Goal: Information Seeking & Learning: Check status

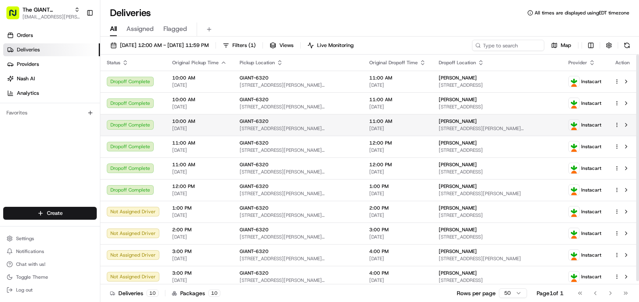
drag, startPoint x: 281, startPoint y: 23, endPoint x: 293, endPoint y: 119, distance: 97.2
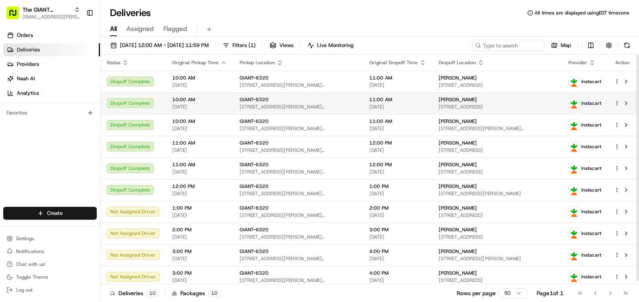
drag, startPoint x: 248, startPoint y: 119, endPoint x: 260, endPoint y: 109, distance: 15.4
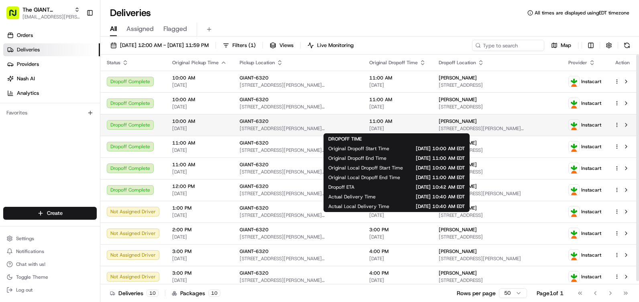
scroll to position [3, 0]
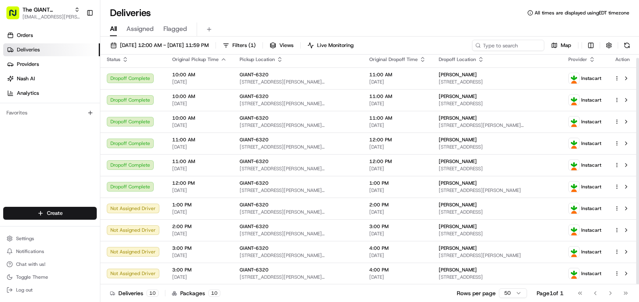
drag, startPoint x: 638, startPoint y: 196, endPoint x: 638, endPoint y: 215, distance: 19.3
click at [638, 215] on div at bounding box center [637, 171] width 3 height 226
drag, startPoint x: 638, startPoint y: 66, endPoint x: 637, endPoint y: 121, distance: 54.6
click at [637, 121] on div at bounding box center [637, 171] width 3 height 226
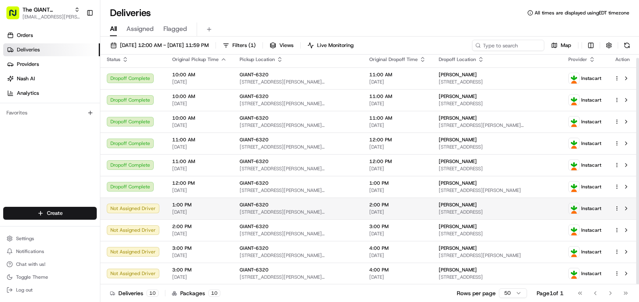
click at [320, 212] on span "[STREET_ADDRESS][PERSON_NAME][PERSON_NAME]" at bounding box center [298, 212] width 117 height 6
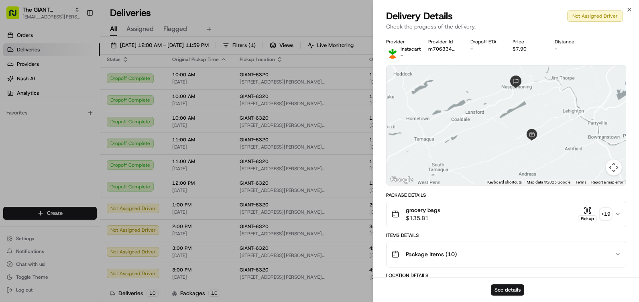
click at [451, 212] on div "grocery bags $135.81 Pickup + 19" at bounding box center [502, 214] width 223 height 16
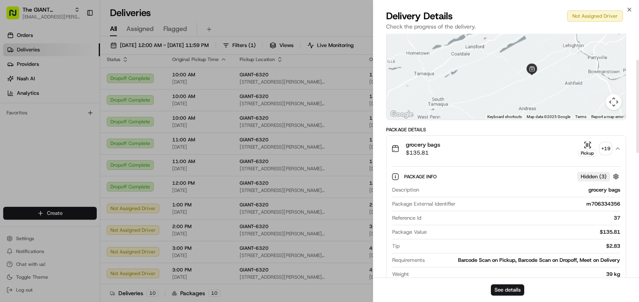
scroll to position [67, 0]
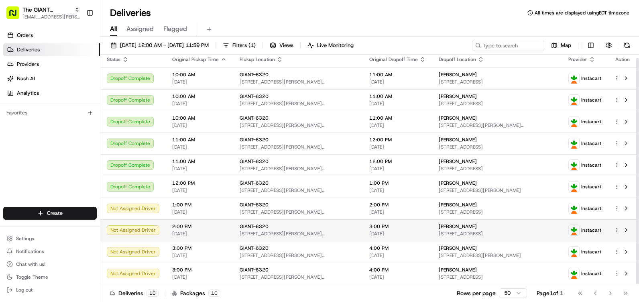
click at [267, 223] on div "GIANT-6320" at bounding box center [298, 226] width 117 height 6
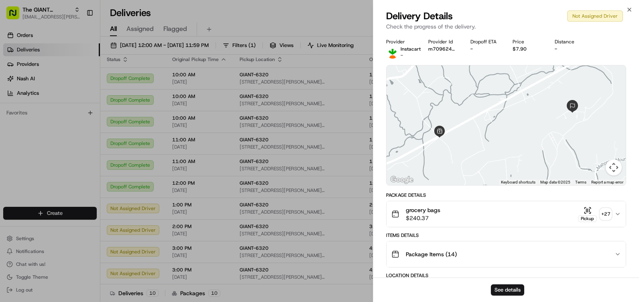
click at [446, 215] on div "grocery bags $240.37 Pickup + 27" at bounding box center [502, 214] width 223 height 16
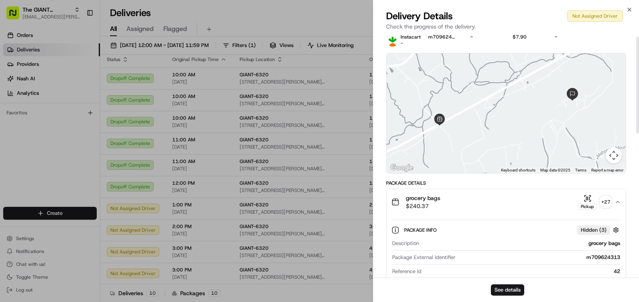
scroll to position [0, 0]
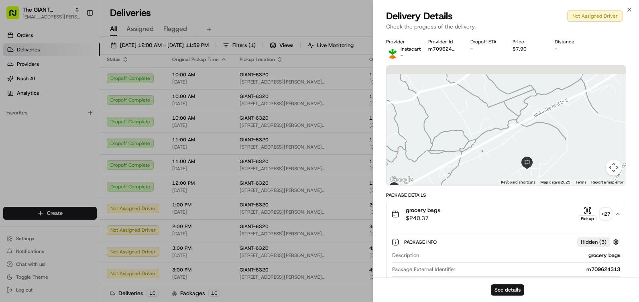
drag, startPoint x: 579, startPoint y: 114, endPoint x: 526, endPoint y: 170, distance: 77.2
click at [531, 173] on div at bounding box center [505, 125] width 239 height 120
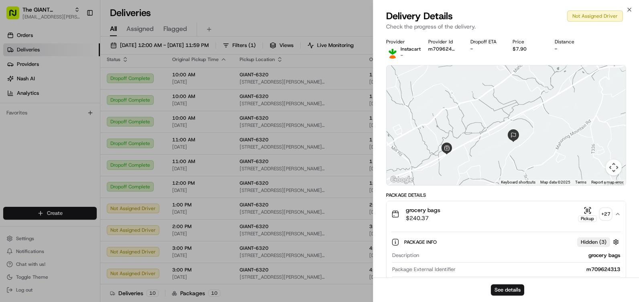
drag, startPoint x: 511, startPoint y: 149, endPoint x: 500, endPoint y: 112, distance: 39.0
click at [500, 112] on div at bounding box center [505, 125] width 239 height 120
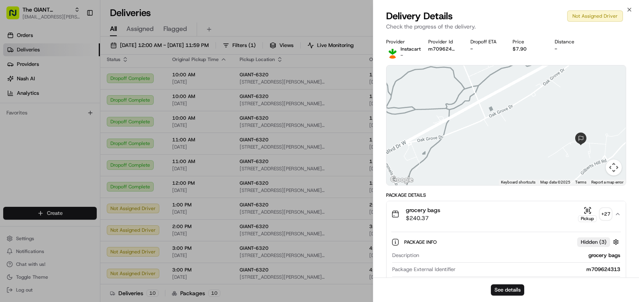
drag, startPoint x: 494, startPoint y: 105, endPoint x: 453, endPoint y: 136, distance: 51.0
click at [453, 136] on div at bounding box center [505, 125] width 239 height 120
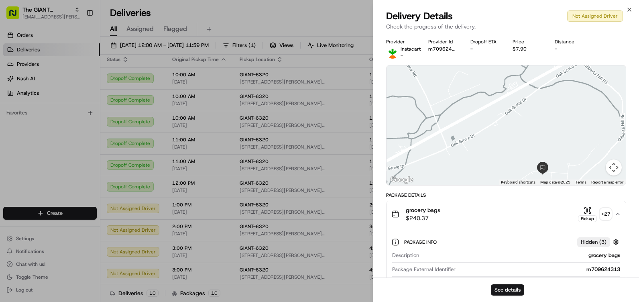
drag, startPoint x: 549, startPoint y: 100, endPoint x: 520, endPoint y: 126, distance: 38.9
click at [520, 126] on div at bounding box center [505, 125] width 239 height 120
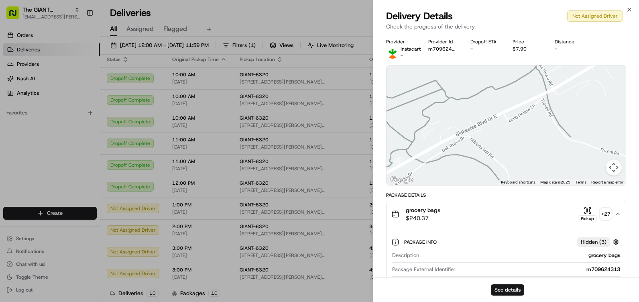
drag, startPoint x: 557, startPoint y: 90, endPoint x: 468, endPoint y: 123, distance: 94.2
click at [441, 165] on div at bounding box center [505, 125] width 239 height 120
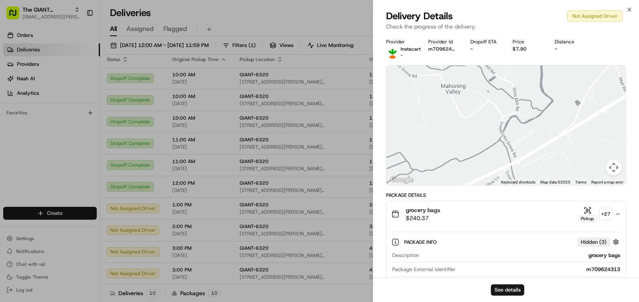
drag, startPoint x: 523, startPoint y: 76, endPoint x: 508, endPoint y: 140, distance: 65.8
click at [508, 140] on div at bounding box center [505, 125] width 239 height 120
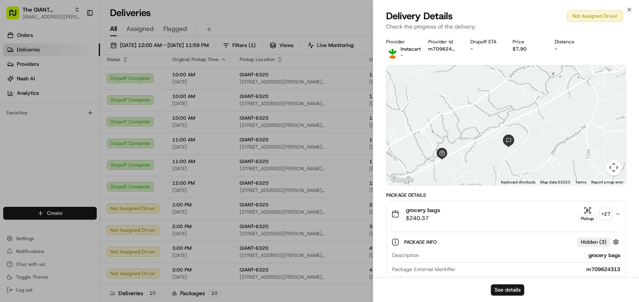
drag, startPoint x: 466, startPoint y: 158, endPoint x: 520, endPoint y: 105, distance: 75.5
click at [520, 105] on div at bounding box center [505, 125] width 239 height 120
drag, startPoint x: 493, startPoint y: 146, endPoint x: 519, endPoint y: 99, distance: 53.5
click at [519, 99] on div at bounding box center [505, 125] width 239 height 120
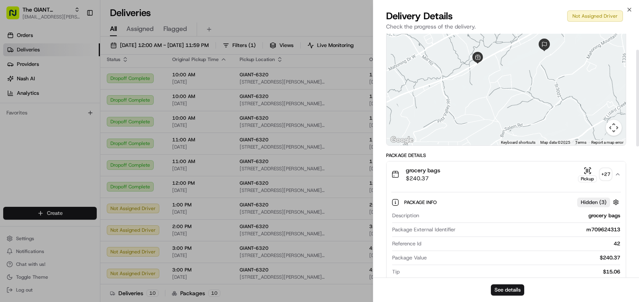
scroll to position [40, 0]
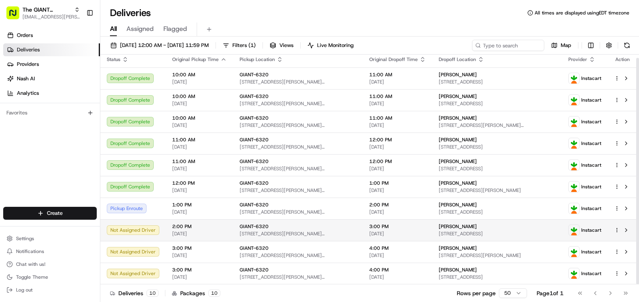
drag, startPoint x: 204, startPoint y: 127, endPoint x: 210, endPoint y: 225, distance: 98.1
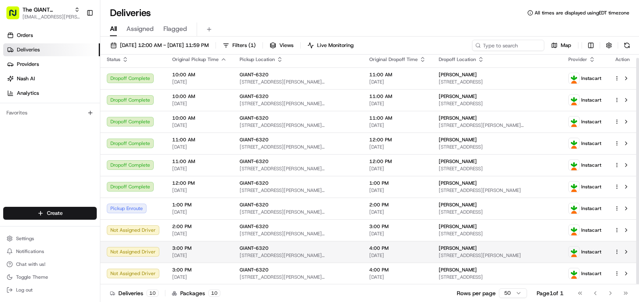
click at [220, 248] on span "3:00 PM" at bounding box center [199, 248] width 55 height 6
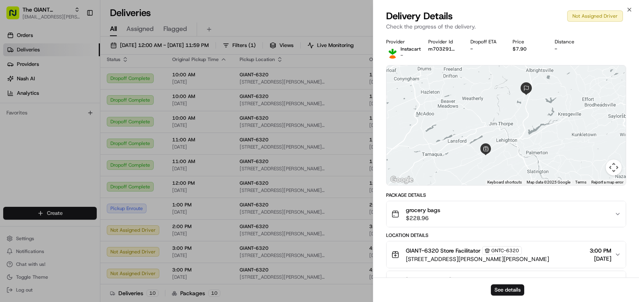
click at [442, 212] on div "grocery bags $228.96" at bounding box center [502, 214] width 223 height 16
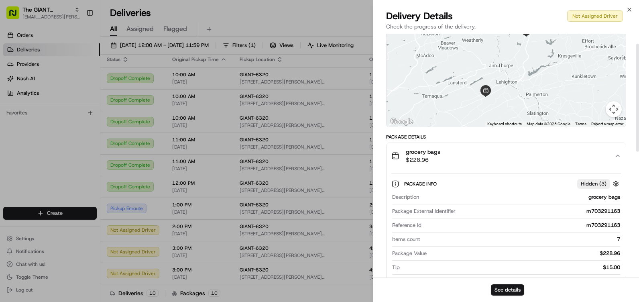
drag, startPoint x: 470, startPoint y: 192, endPoint x: 478, endPoint y: 222, distance: 31.2
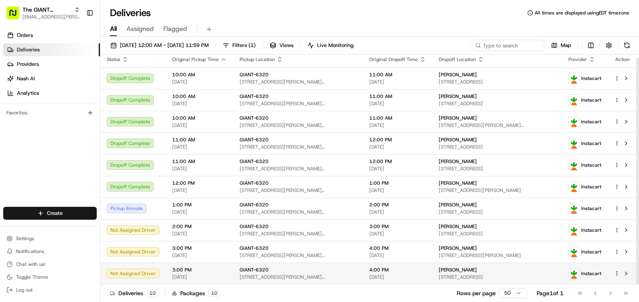
click at [206, 272] on span "3:00 PM" at bounding box center [199, 269] width 55 height 6
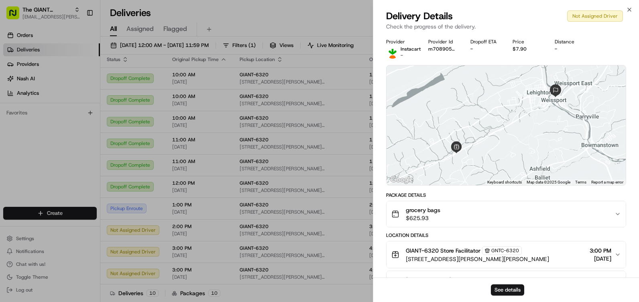
click at [429, 214] on span "$625.93" at bounding box center [423, 218] width 35 height 8
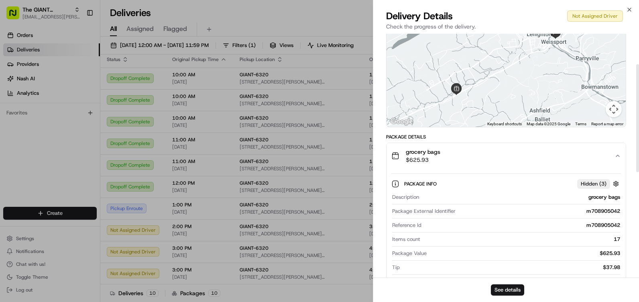
scroll to position [105, 0]
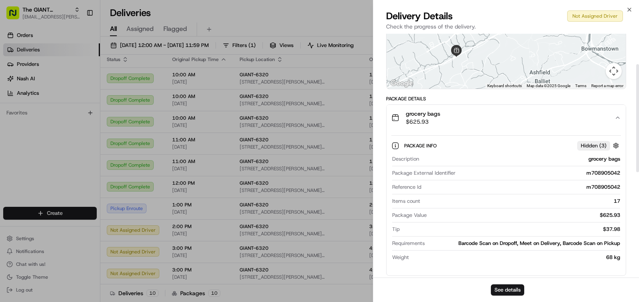
drag, startPoint x: 458, startPoint y: 214, endPoint x: 461, endPoint y: 249, distance: 35.9
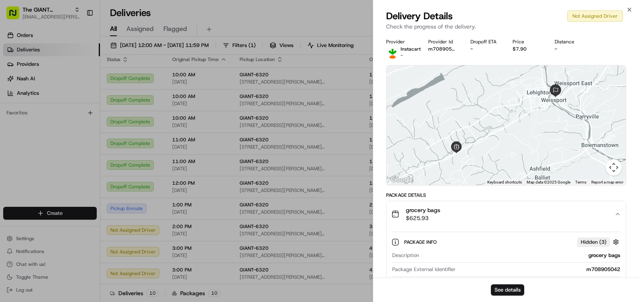
scroll to position [40, 0]
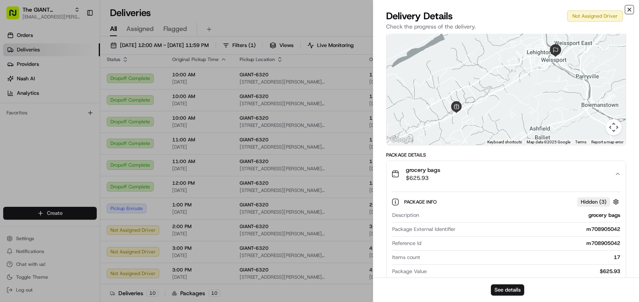
click at [629, 10] on icon "button" at bounding box center [629, 9] width 3 height 3
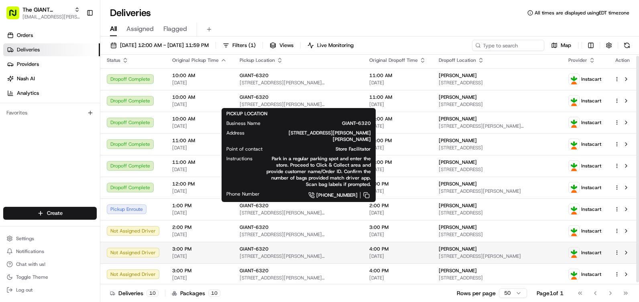
scroll to position [3, 0]
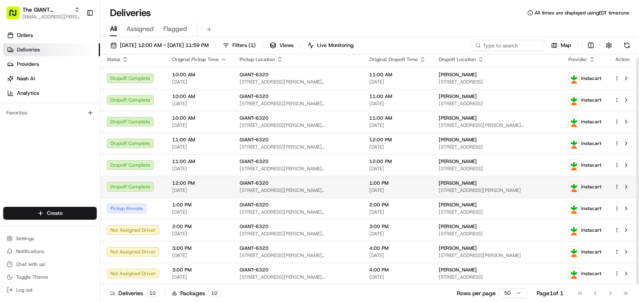
drag, startPoint x: 93, startPoint y: 163, endPoint x: 100, endPoint y: 195, distance: 32.9
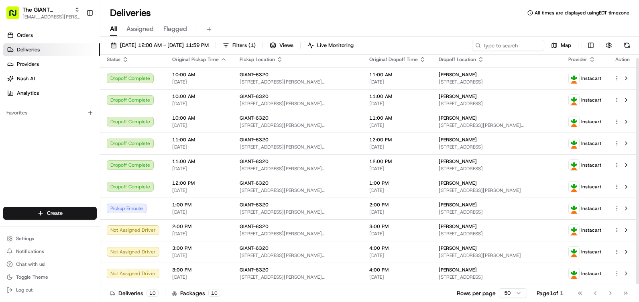
click at [75, 157] on div "Orders Deliveries Providers [PERSON_NAME] Analytics Favorites" at bounding box center [50, 119] width 100 height 186
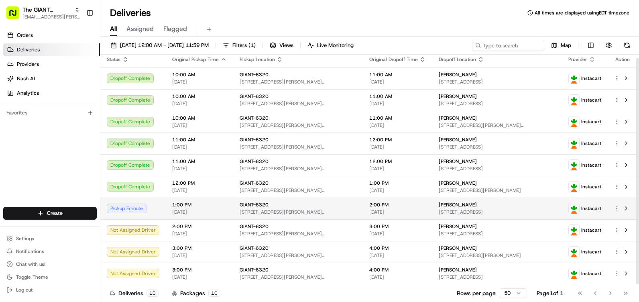
drag, startPoint x: 144, startPoint y: 139, endPoint x: 155, endPoint y: 214, distance: 75.5
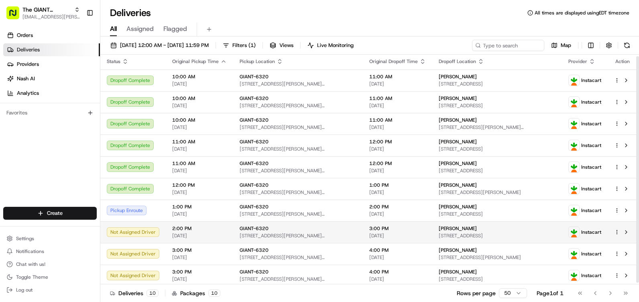
scroll to position [0, 0]
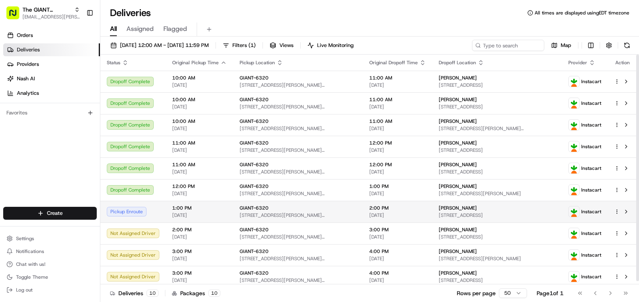
drag, startPoint x: 169, startPoint y: 243, endPoint x: 150, endPoint y: 172, distance: 73.0
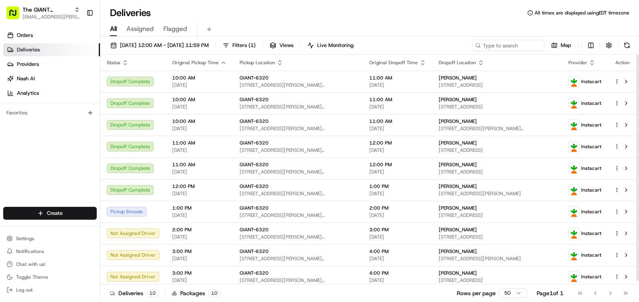
click at [61, 147] on div "Orders Deliveries Providers [PERSON_NAME] Analytics Favorites" at bounding box center [50, 119] width 100 height 186
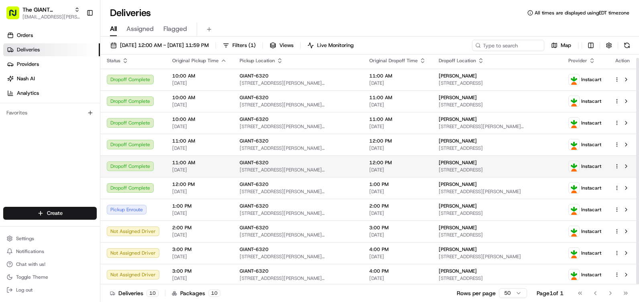
scroll to position [3, 0]
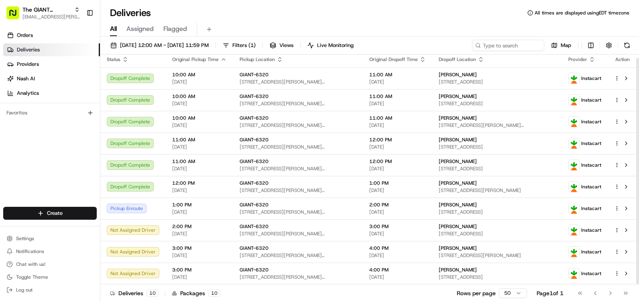
click at [82, 154] on div "Orders Deliveries Providers [PERSON_NAME] Analytics Favorites" at bounding box center [50, 119] width 100 height 186
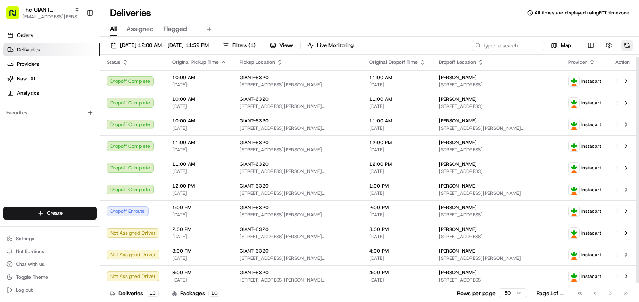
scroll to position [0, 0]
click at [627, 43] on button at bounding box center [626, 45] width 11 height 11
